Goal: Information Seeking & Learning: Learn about a topic

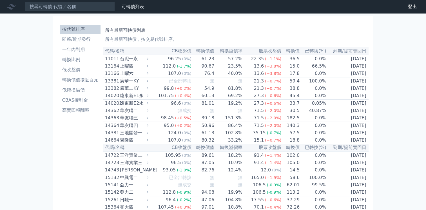
click at [130, 61] on div "台泥一永" at bounding box center [133, 59] width 27 height 7
click at [125, 61] on div "台泥一永" at bounding box center [133, 59] width 27 height 7
click at [125, 60] on div "台泥一永" at bounding box center [133, 59] width 27 height 7
drag, startPoint x: 125, startPoint y: 60, endPoint x: 130, endPoint y: 71, distance: 11.5
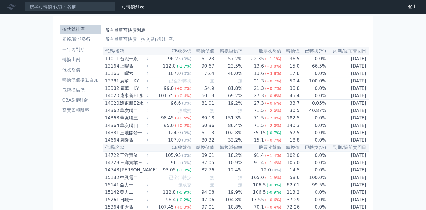
click at [130, 70] on div "上曜四" at bounding box center [133, 66] width 27 height 7
click at [130, 69] on div "上曜四" at bounding box center [133, 66] width 27 height 7
click at [131, 83] on div "廣華一KY" at bounding box center [133, 81] width 27 height 7
click at [132, 92] on div "廣華二KY" at bounding box center [133, 88] width 27 height 7
click at [133, 99] on div "遠東新E1永" at bounding box center [133, 95] width 27 height 7
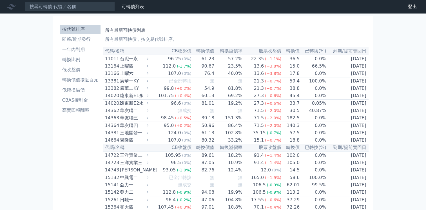
click at [134, 107] on div "遠東新E2永" at bounding box center [133, 103] width 27 height 7
click at [135, 114] on div "華友聯二" at bounding box center [133, 110] width 27 height 7
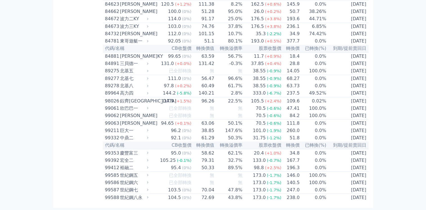
scroll to position [3332, 0]
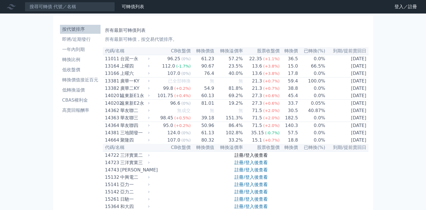
click at [258, 158] on link "註冊/登入後查看" at bounding box center [251, 155] width 33 height 5
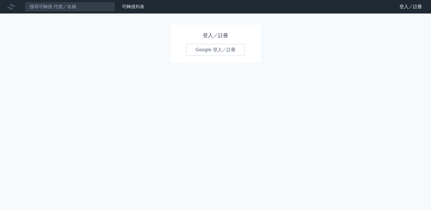
click at [224, 50] on link "Google 登入／註冊" at bounding box center [215, 50] width 59 height 12
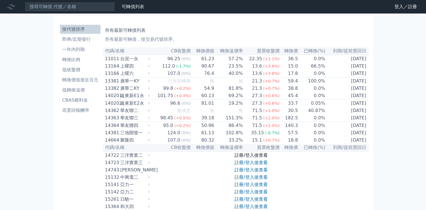
click at [253, 158] on link "註冊/登入後查看" at bounding box center [251, 155] width 33 height 5
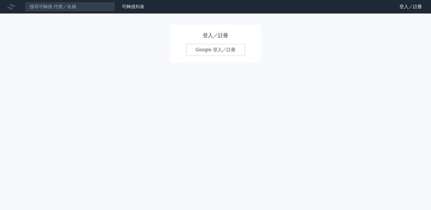
click at [212, 51] on link "Google 登入／註冊" at bounding box center [215, 50] width 59 height 12
